Goal: Task Accomplishment & Management: Manage account settings

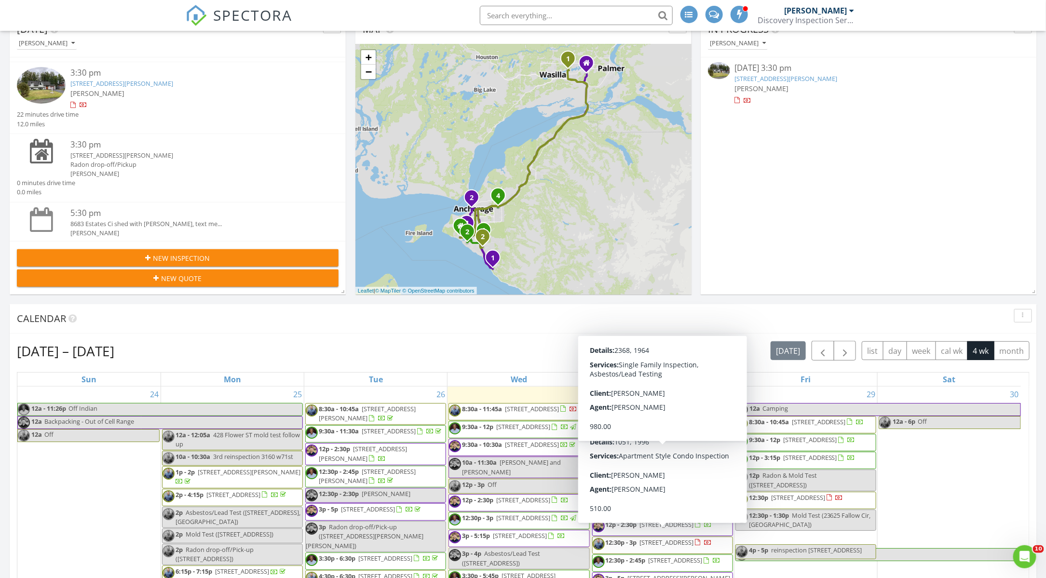
scroll to position [107, 0]
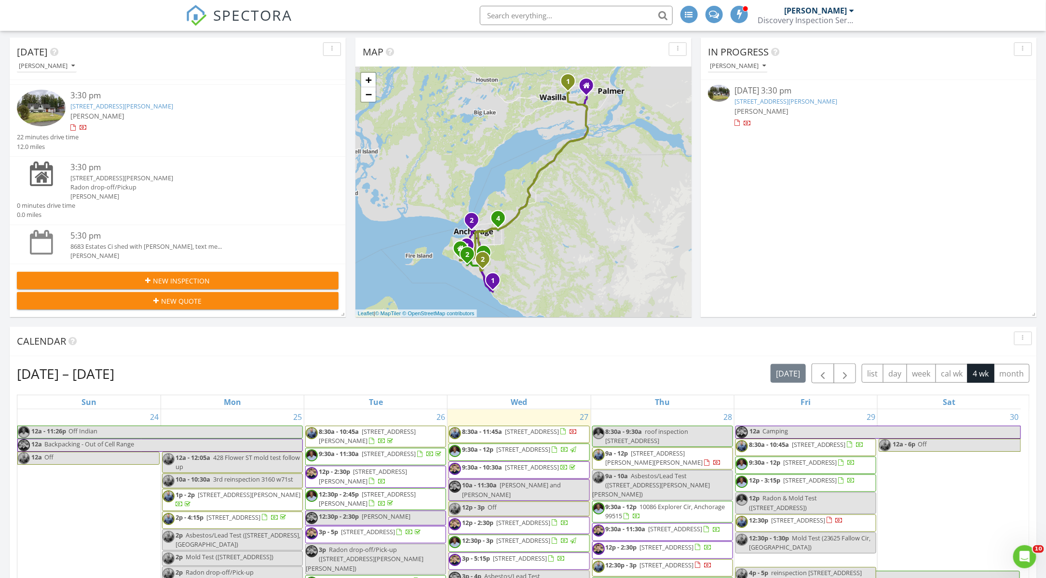
click at [117, 106] on link "6801 Dickerson Dr, Anchorage, AK 99504" at bounding box center [121, 106] width 103 height 9
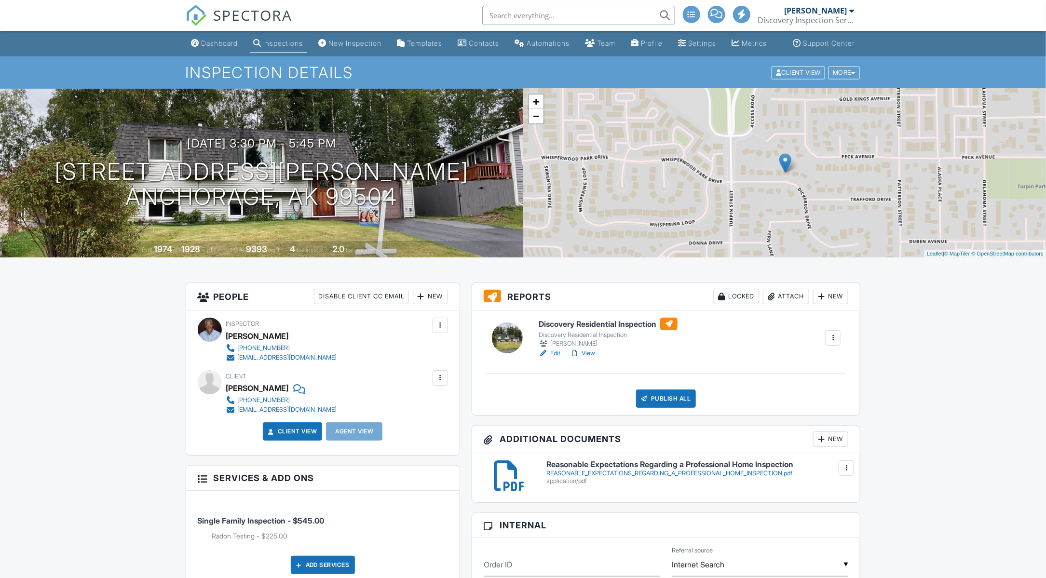
click at [432, 304] on div "New" at bounding box center [430, 296] width 35 height 15
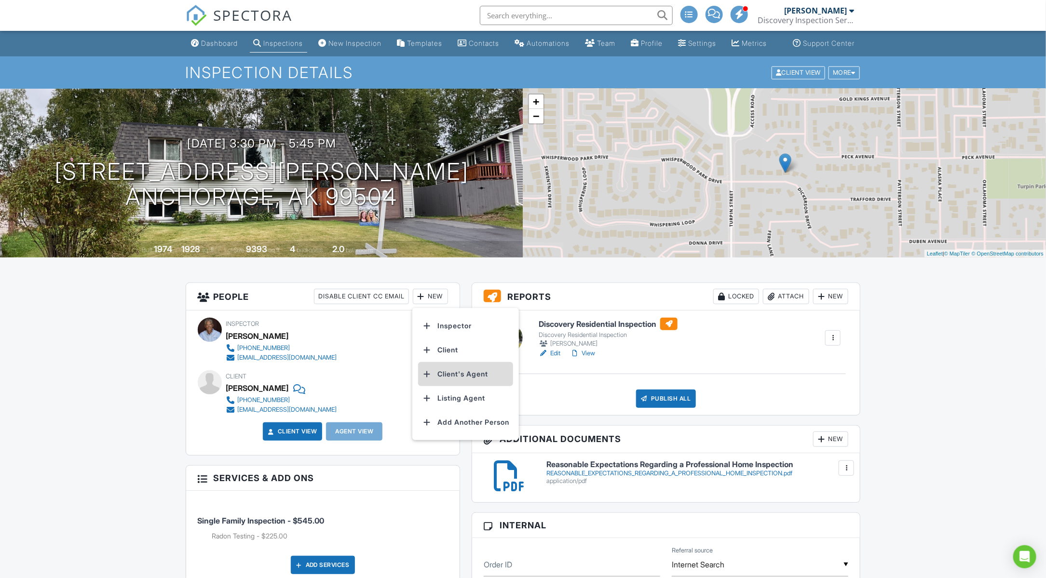
click at [455, 386] on li "Client's Agent" at bounding box center [465, 374] width 95 height 24
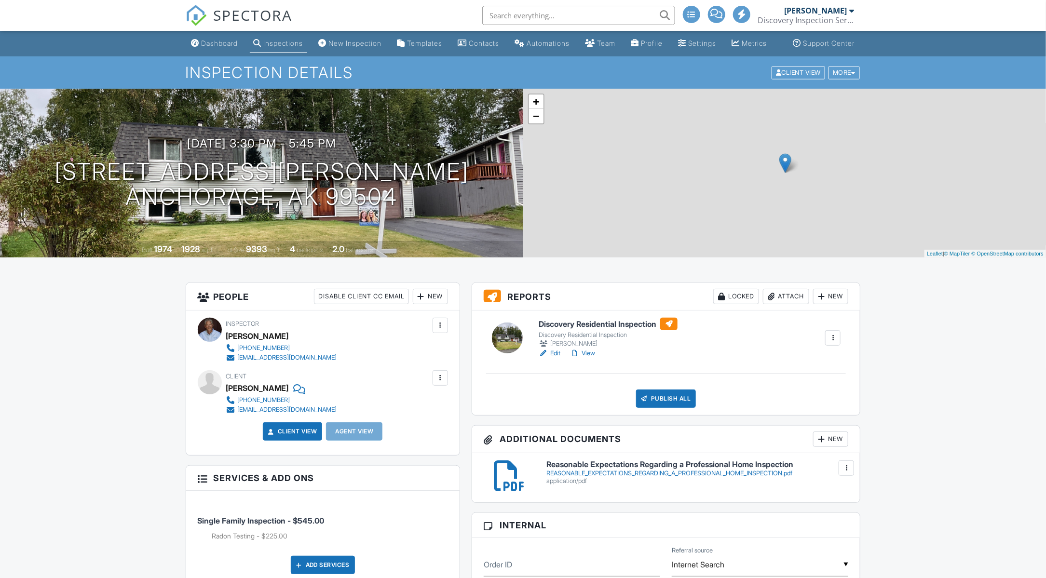
click at [437, 304] on div "New" at bounding box center [430, 296] width 35 height 15
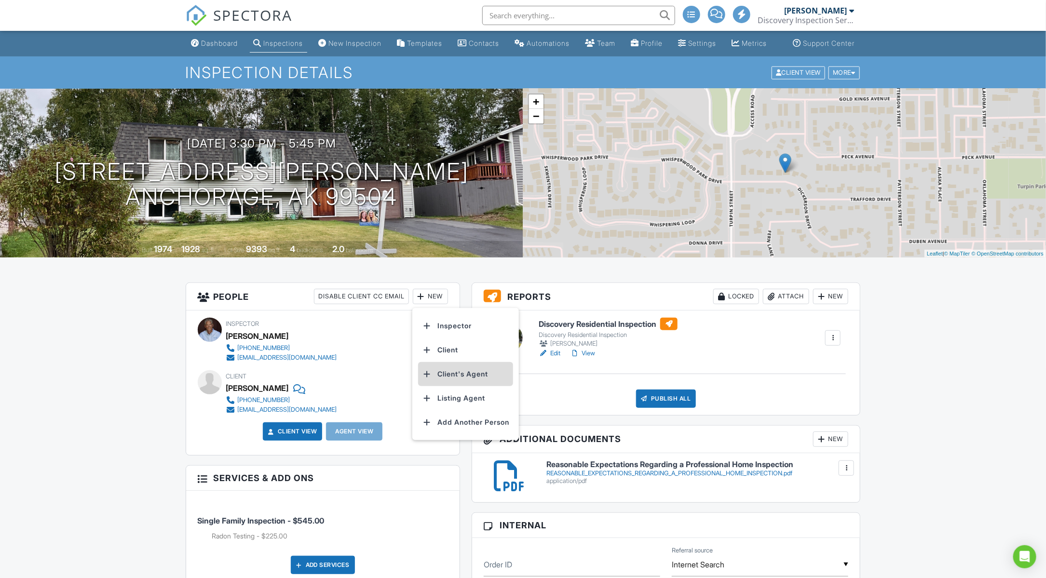
click at [455, 383] on li "Client's Agent" at bounding box center [465, 374] width 95 height 24
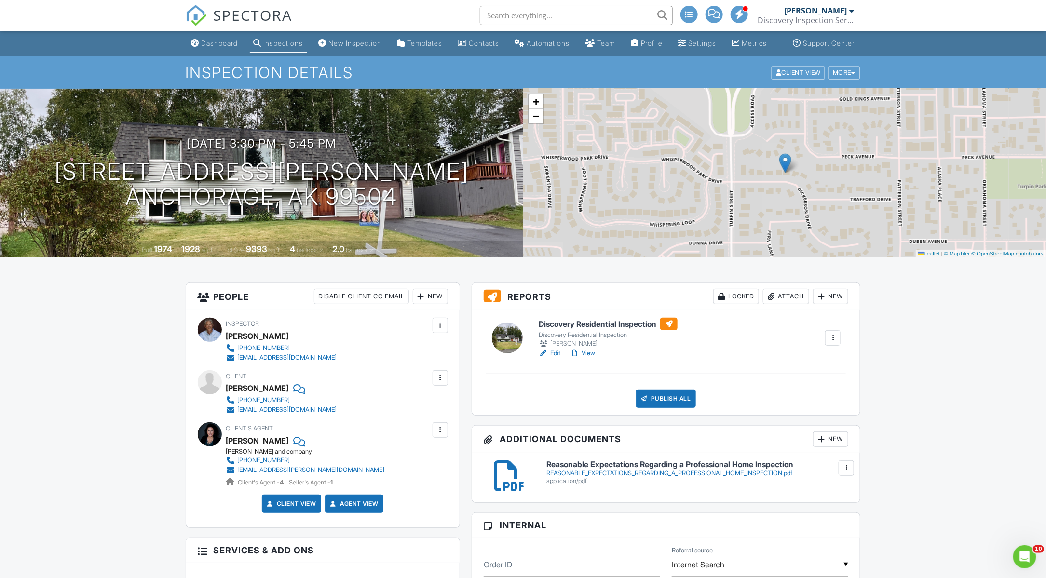
click at [660, 405] on div "Publish All" at bounding box center [666, 399] width 60 height 18
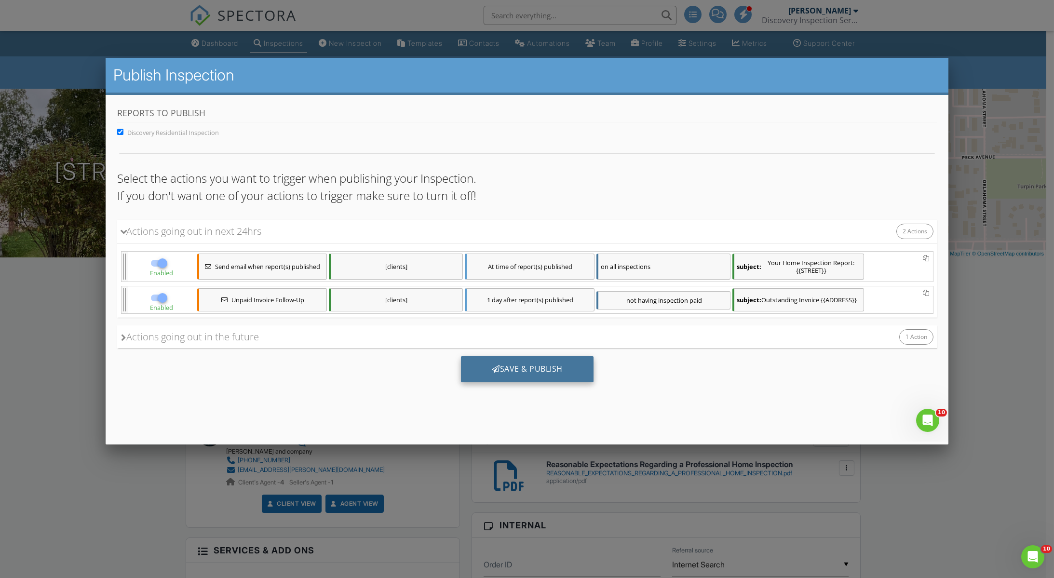
click at [541, 371] on div "Save & Publish" at bounding box center [526, 369] width 133 height 26
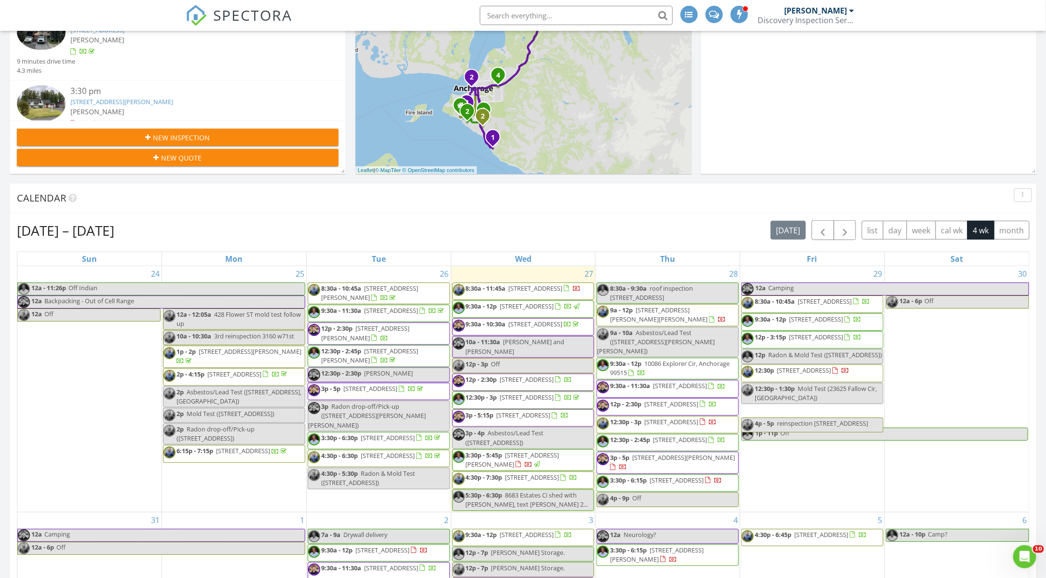
scroll to position [321, 0]
